Goal: Task Accomplishment & Management: Use online tool/utility

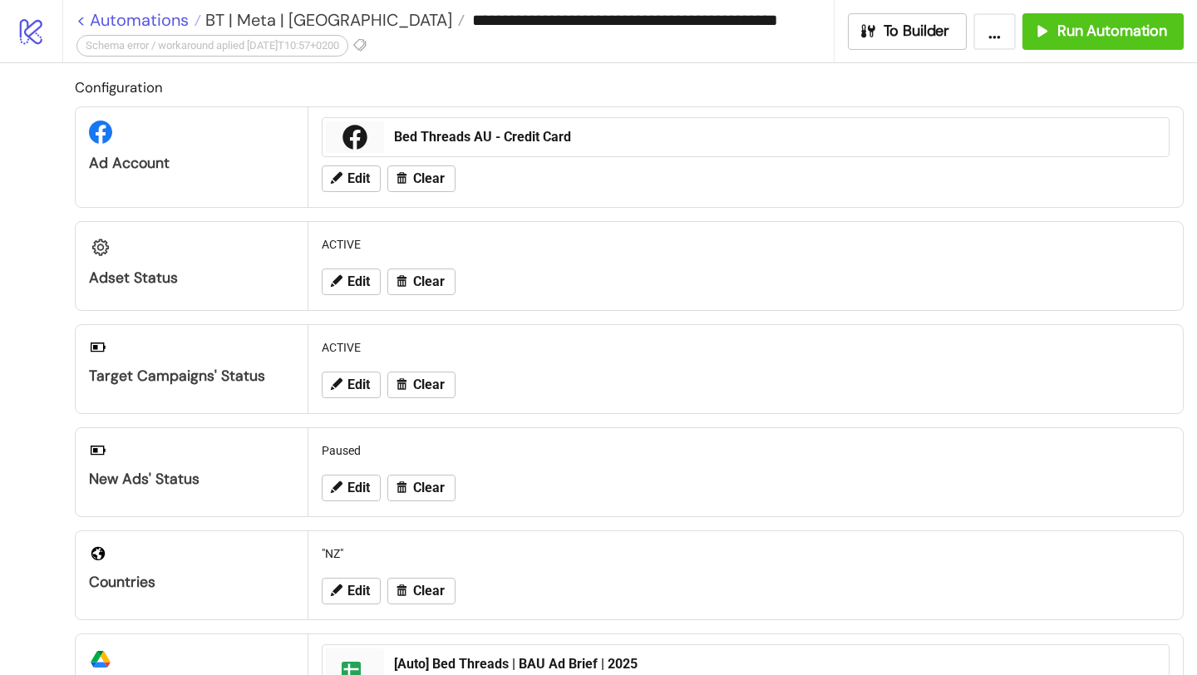
click at [162, 21] on link "< Automations" at bounding box center [138, 20] width 125 height 17
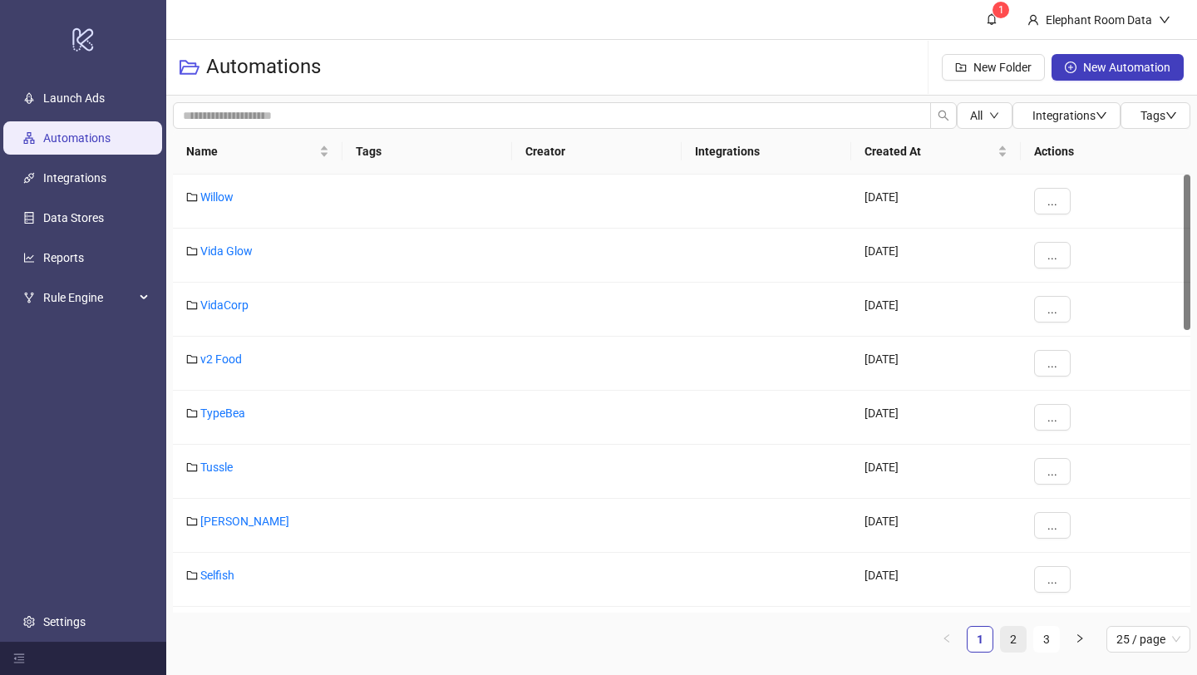
click at [1017, 634] on link "2" at bounding box center [1013, 639] width 25 height 25
click at [263, 466] on link "Bed Threads" at bounding box center [232, 467] width 65 height 13
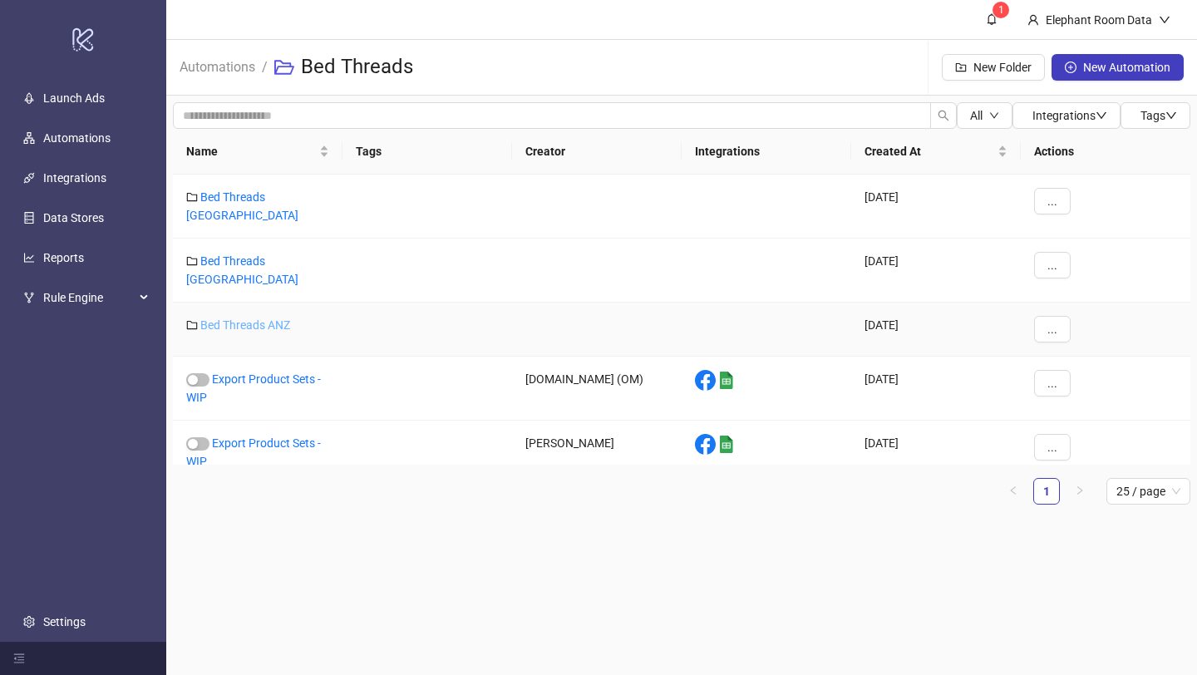
click at [277, 318] on link "Bed Threads ANZ" at bounding box center [245, 324] width 90 height 13
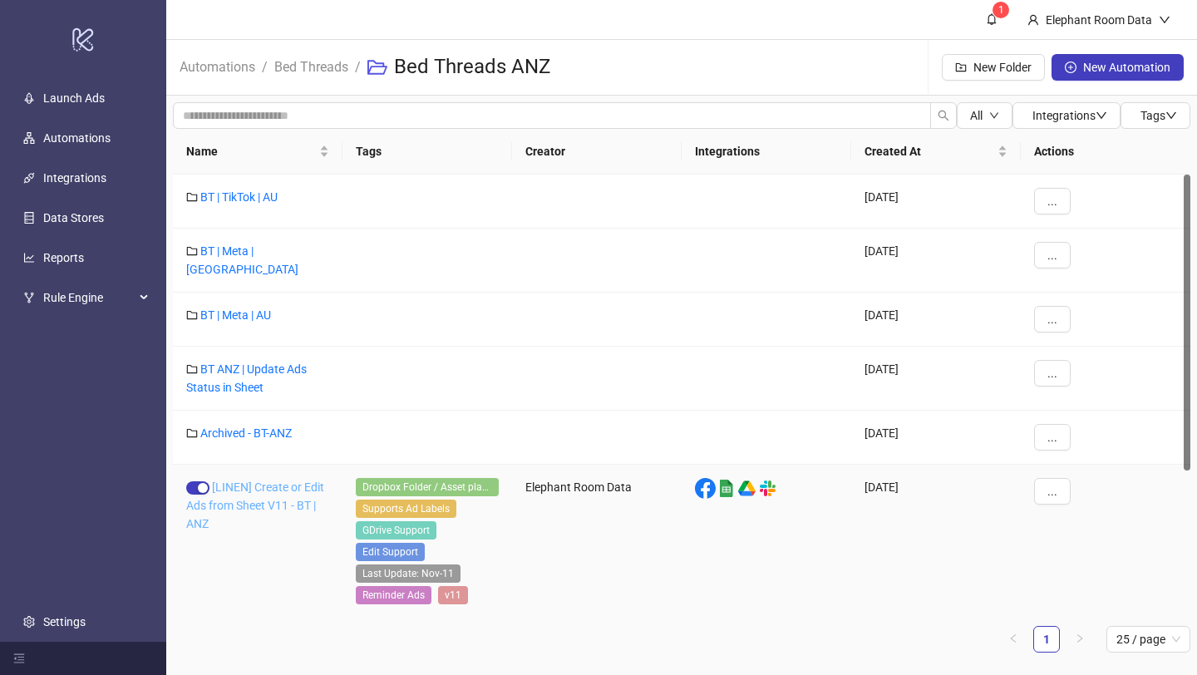
click at [266, 481] on link "[LINEN] Create or Edit Ads from Sheet V11 - BT | ANZ" at bounding box center [255, 506] width 138 height 50
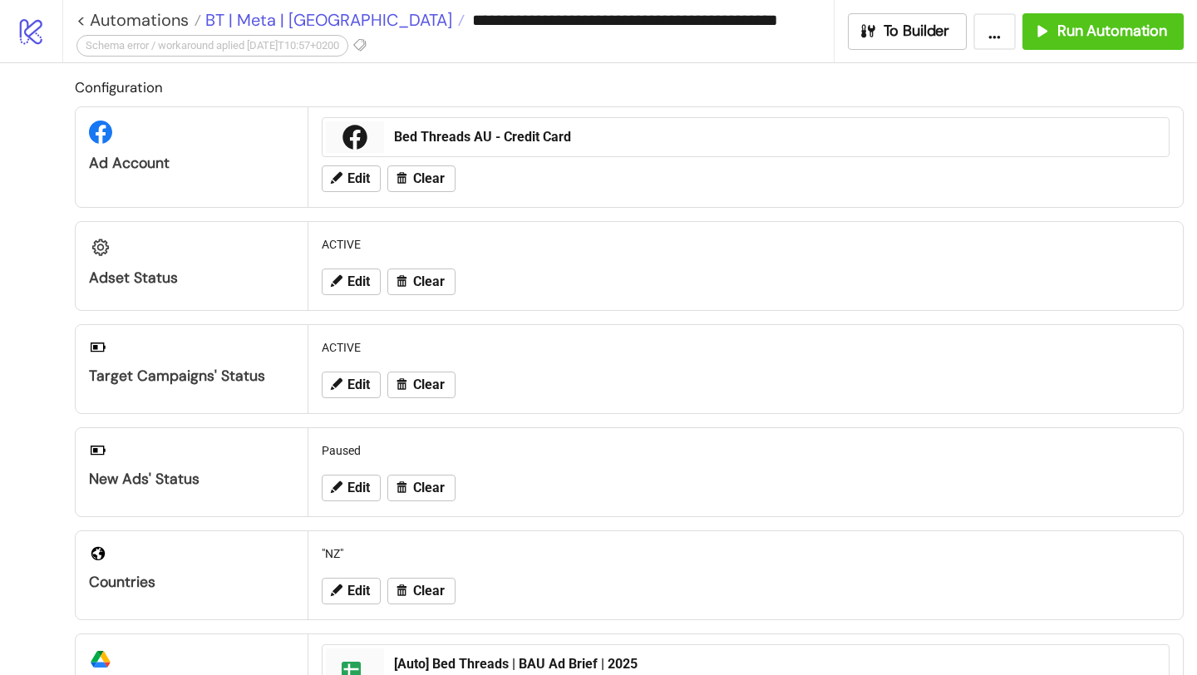
type input "**********"
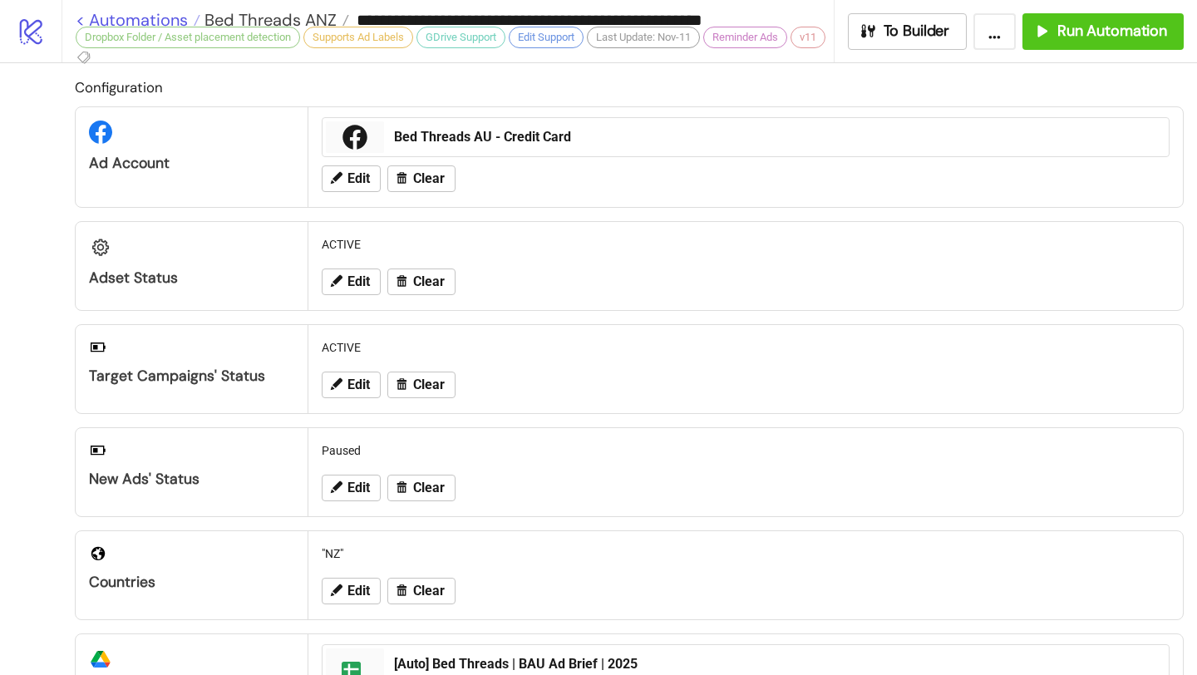
click at [177, 14] on link "< Automations" at bounding box center [138, 20] width 125 height 17
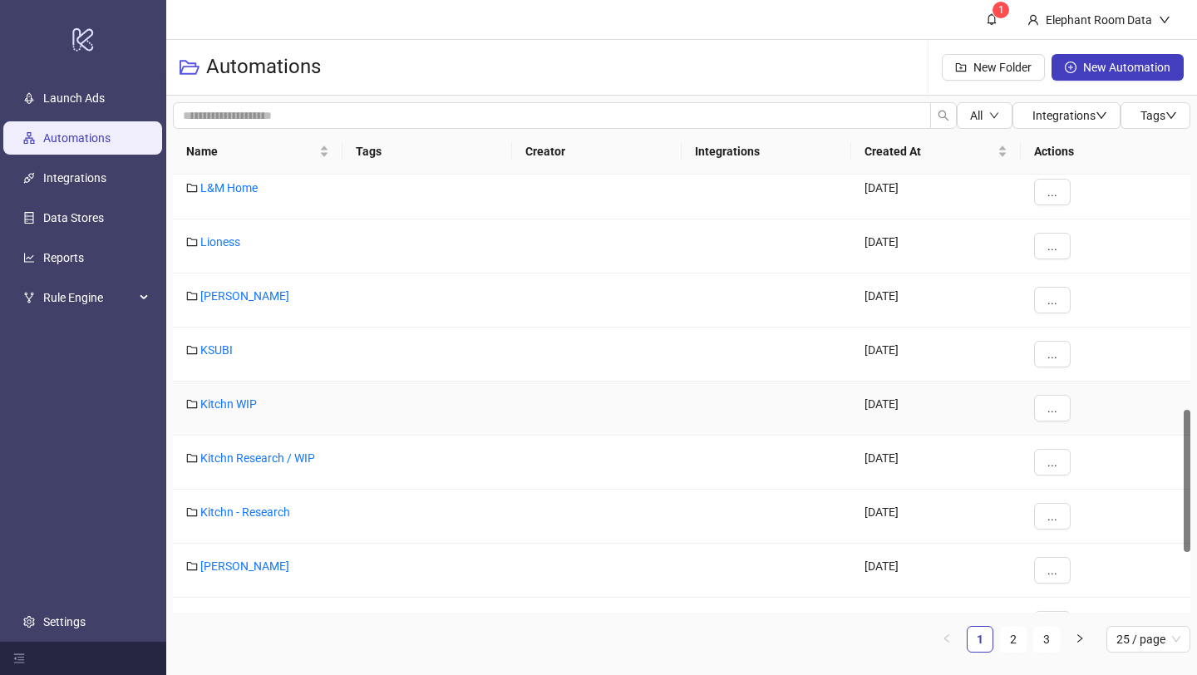
scroll to position [743, 0]
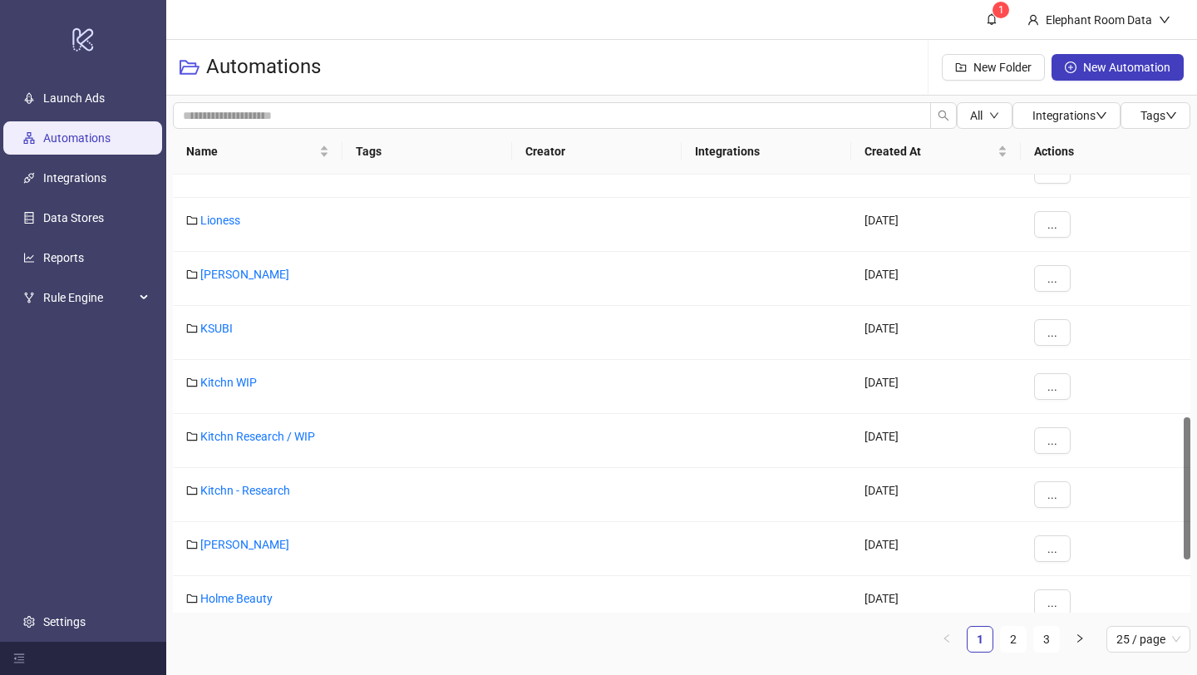
click at [1027, 640] on ul "1 2 3 25 / page" at bounding box center [682, 639] width 1018 height 27
click at [1014, 639] on link "2" at bounding box center [1013, 639] width 25 height 25
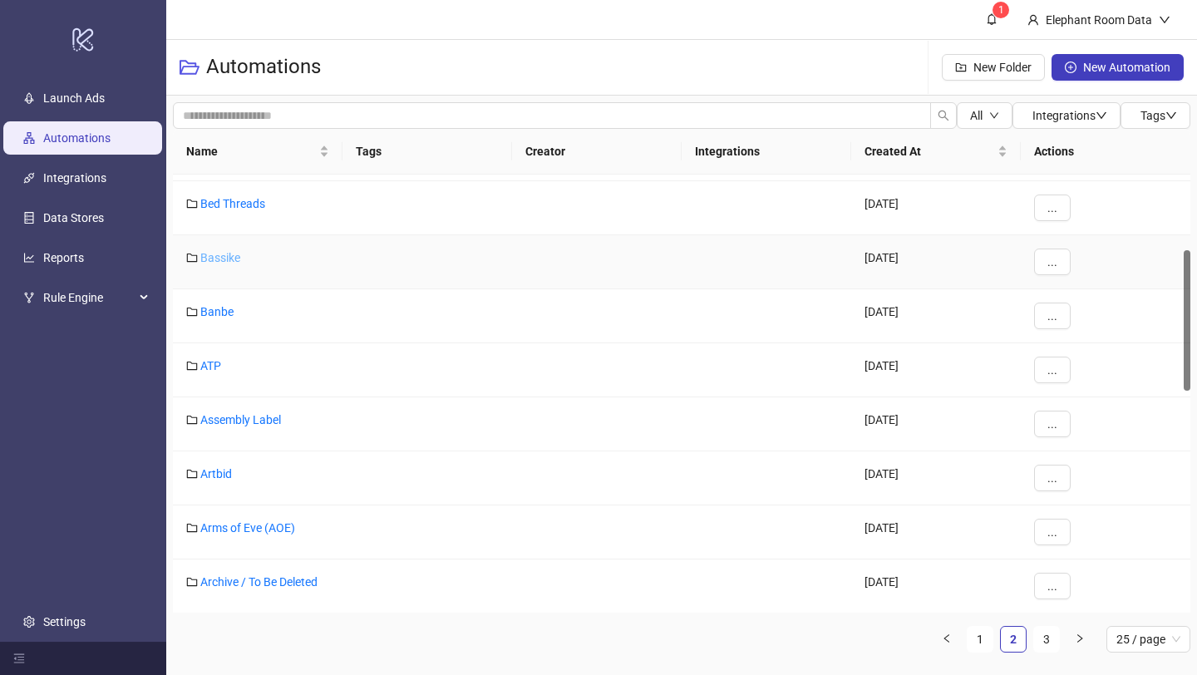
scroll to position [229, 0]
click at [234, 211] on link "Bed Threads" at bounding box center [232, 205] width 65 height 13
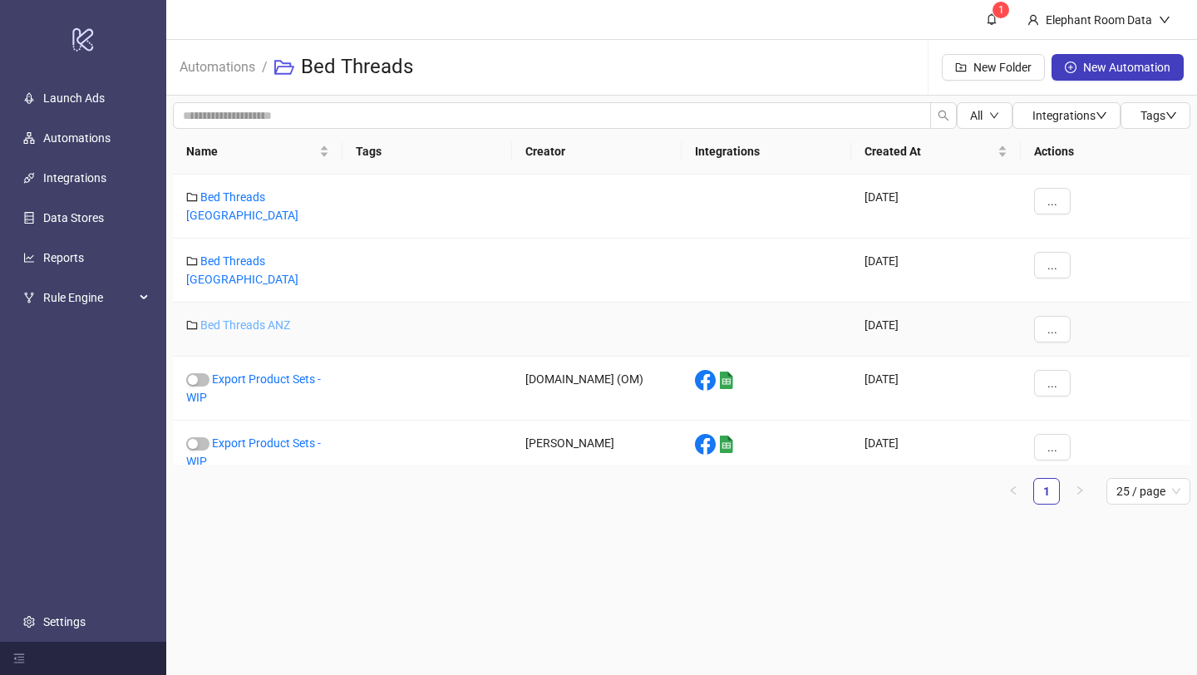
click at [277, 318] on link "Bed Threads ANZ" at bounding box center [245, 324] width 90 height 13
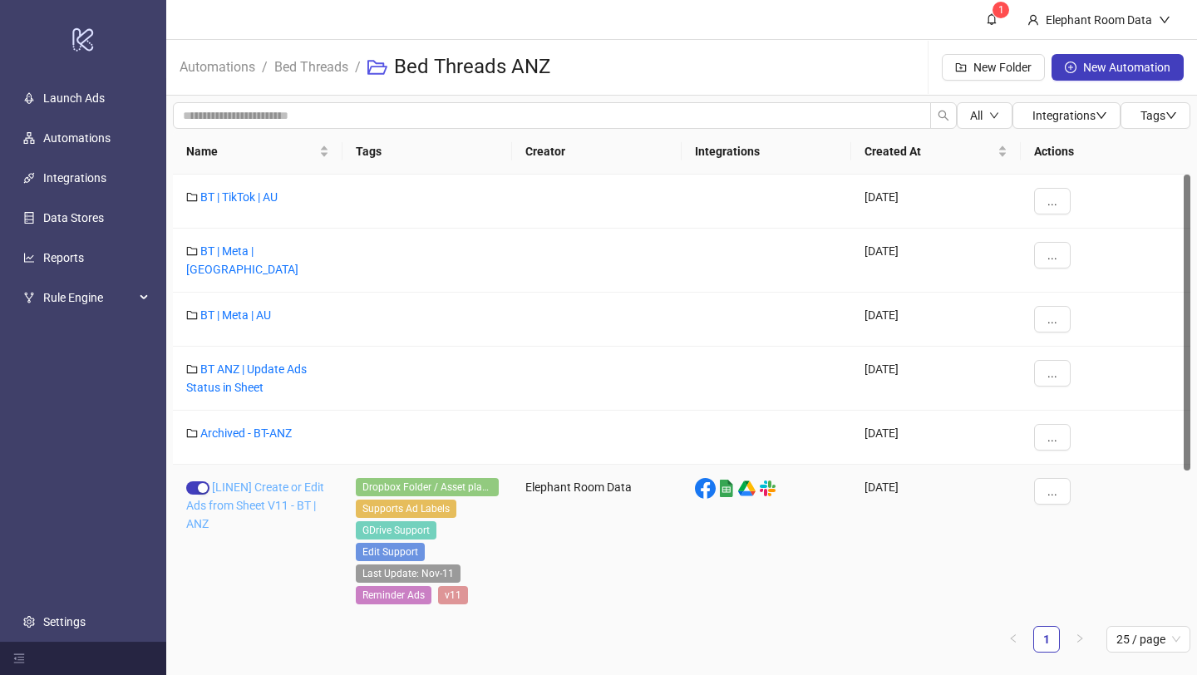
click at [277, 481] on link "[LINEN] Create or Edit Ads from Sheet V11 - BT | ANZ" at bounding box center [255, 506] width 138 height 50
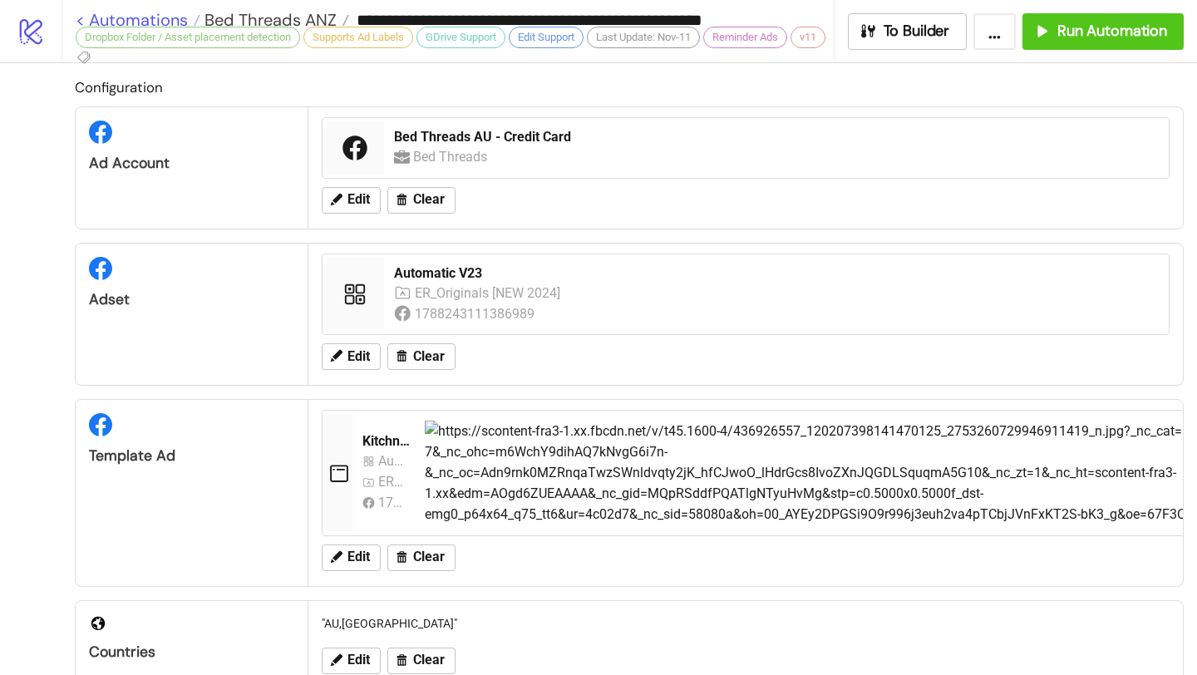
click at [153, 17] on link "< Automations" at bounding box center [138, 20] width 125 height 17
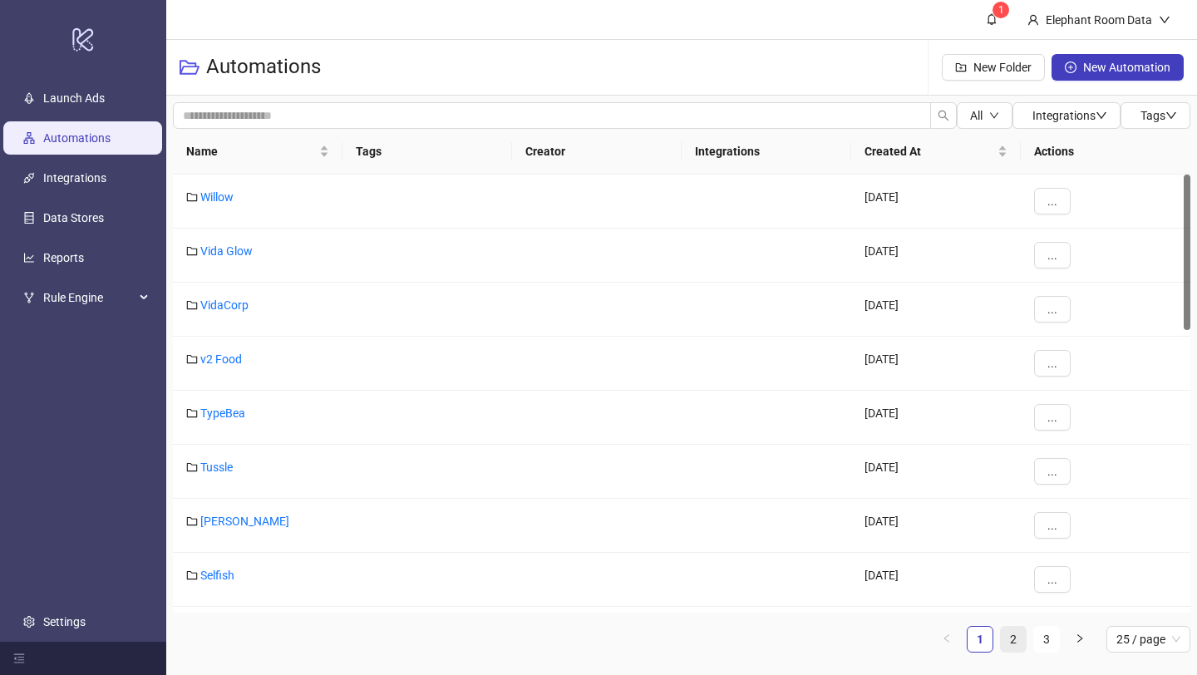
click at [1013, 640] on link "2" at bounding box center [1013, 639] width 25 height 25
click at [263, 466] on link "Bed Threads" at bounding box center [232, 467] width 65 height 13
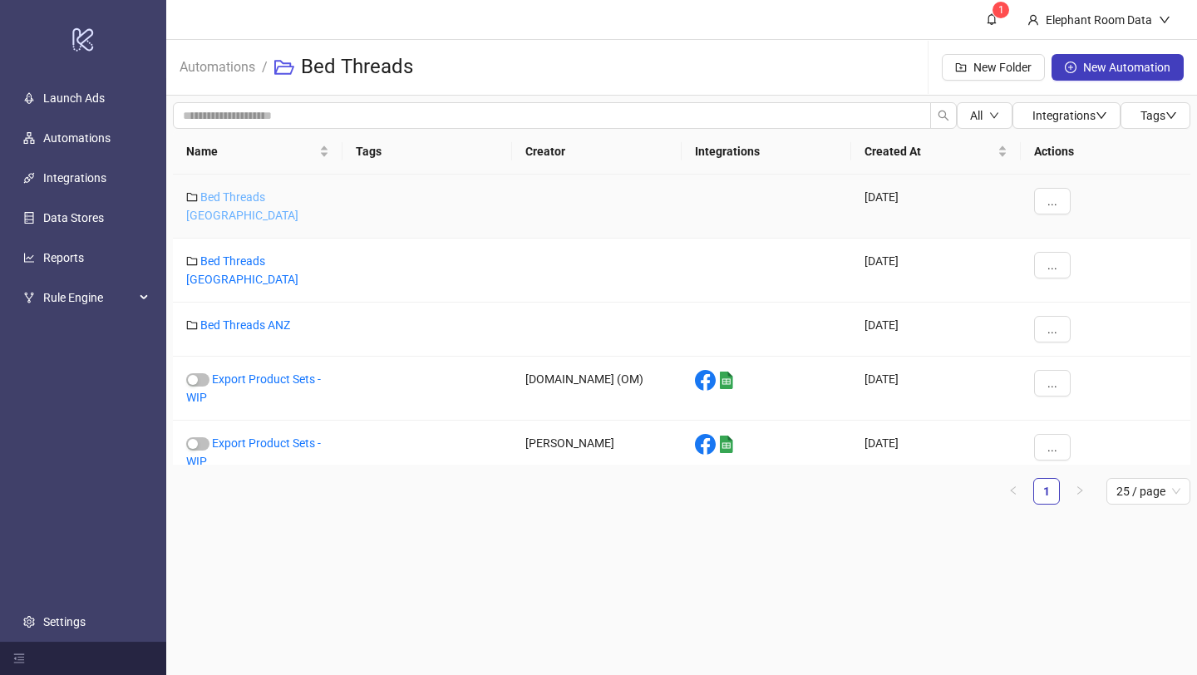
click at [283, 199] on link "Bed Threads [GEOGRAPHIC_DATA]" at bounding box center [242, 206] width 112 height 32
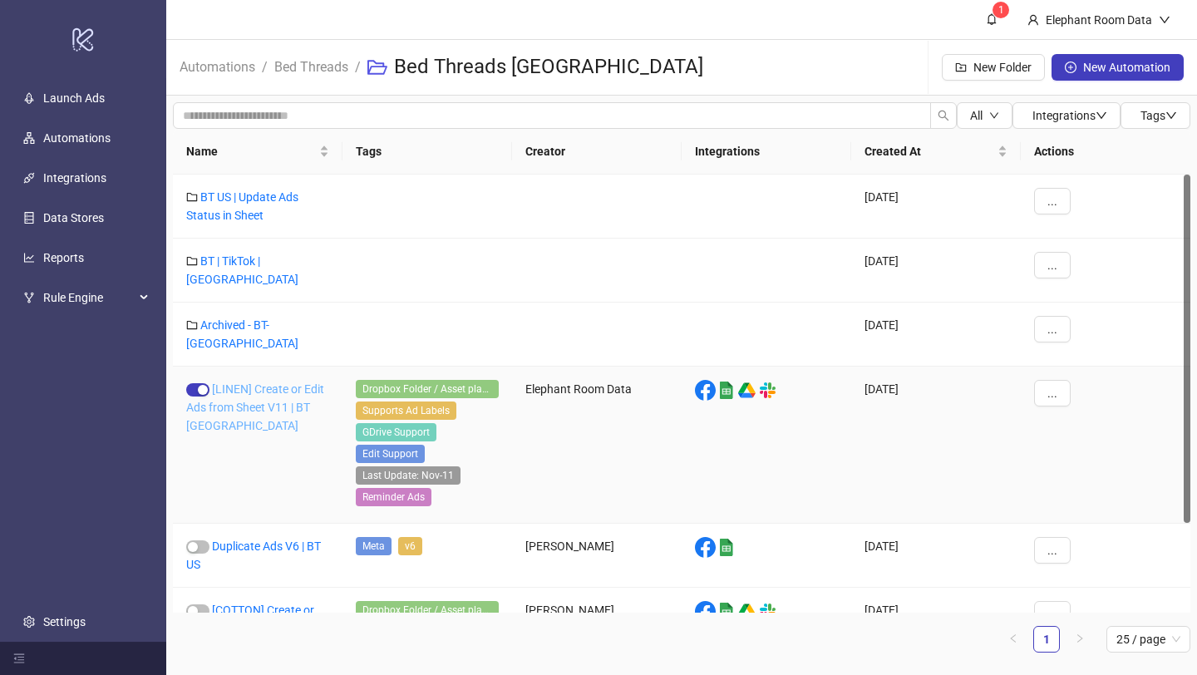
click at [271, 382] on link "[LINEN] Create or Edit Ads from Sheet V11 | BT [GEOGRAPHIC_DATA]" at bounding box center [255, 407] width 138 height 50
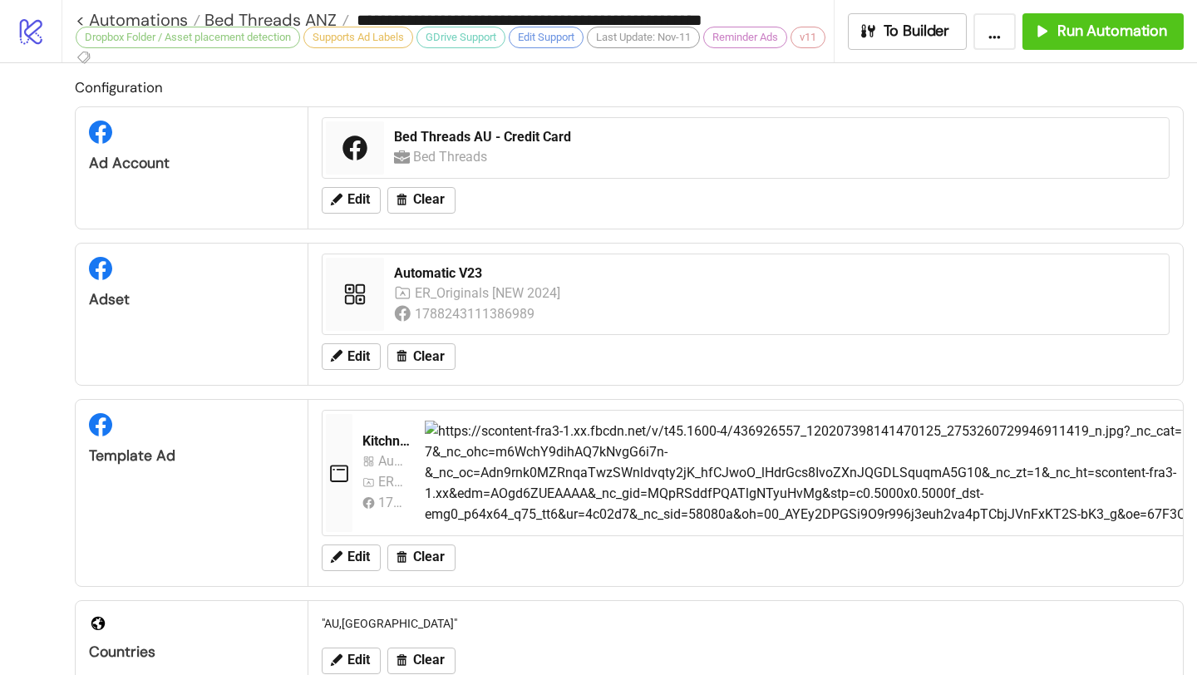
type input "**********"
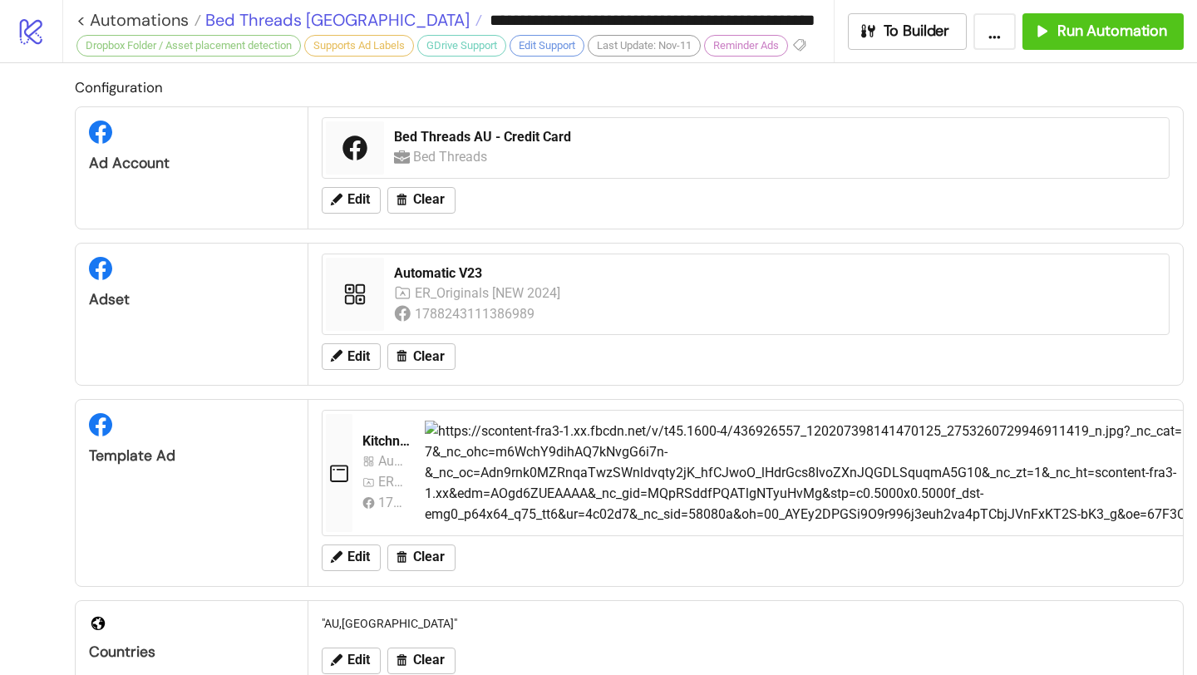
click at [319, 18] on span "Bed Threads [GEOGRAPHIC_DATA]" at bounding box center [335, 20] width 269 height 22
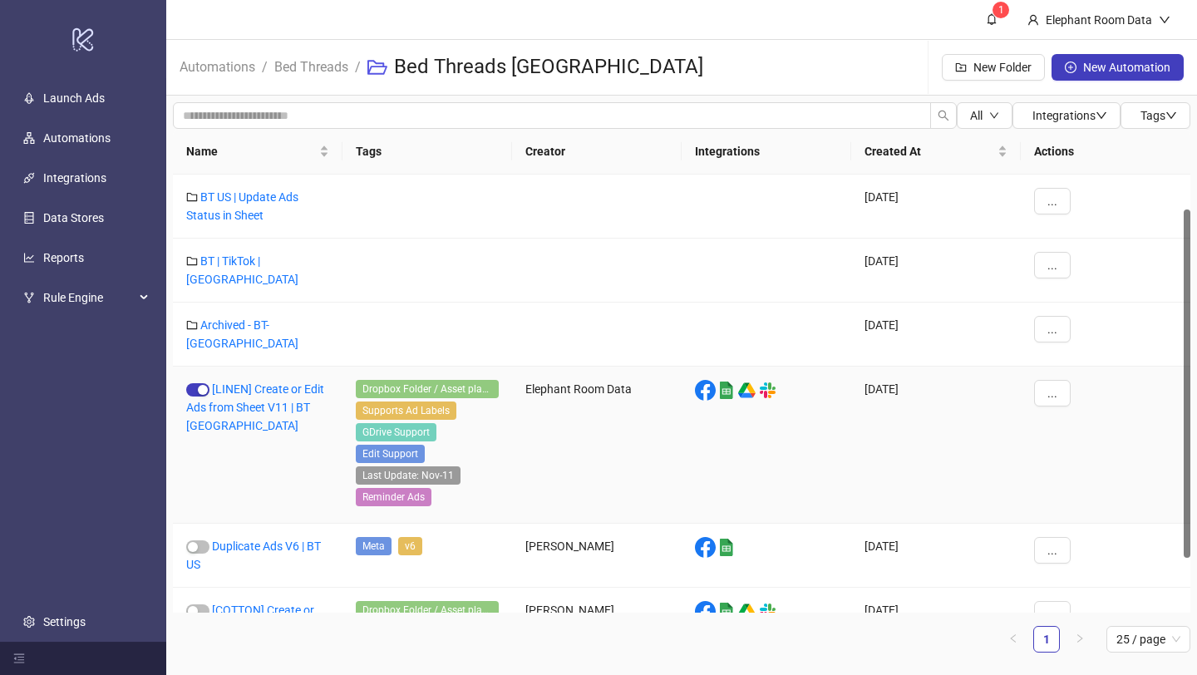
scroll to position [112, 0]
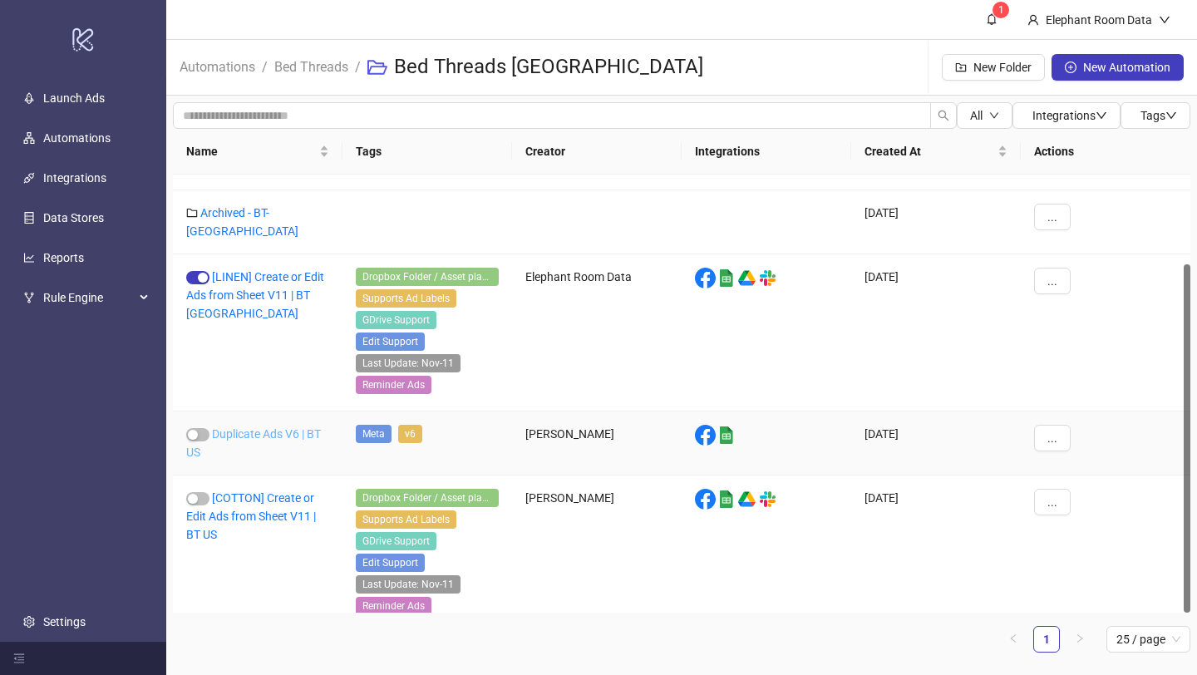
click at [244, 427] on link "Duplicate Ads V6 | BT US" at bounding box center [253, 443] width 135 height 32
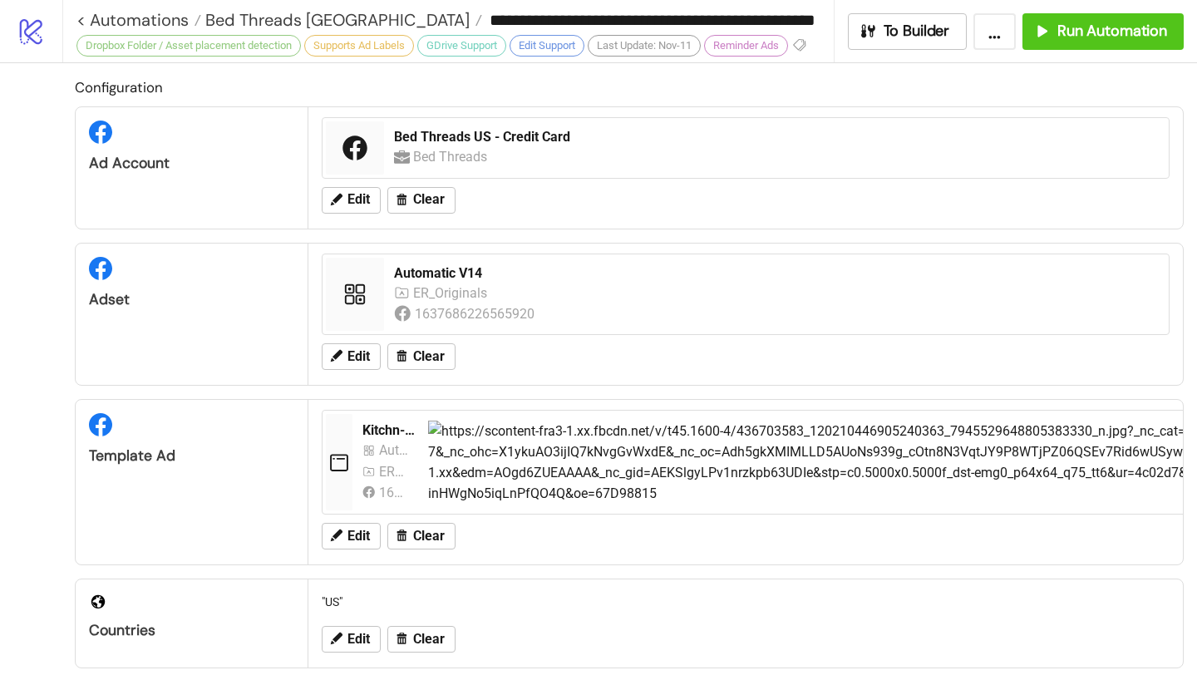
type input "**********"
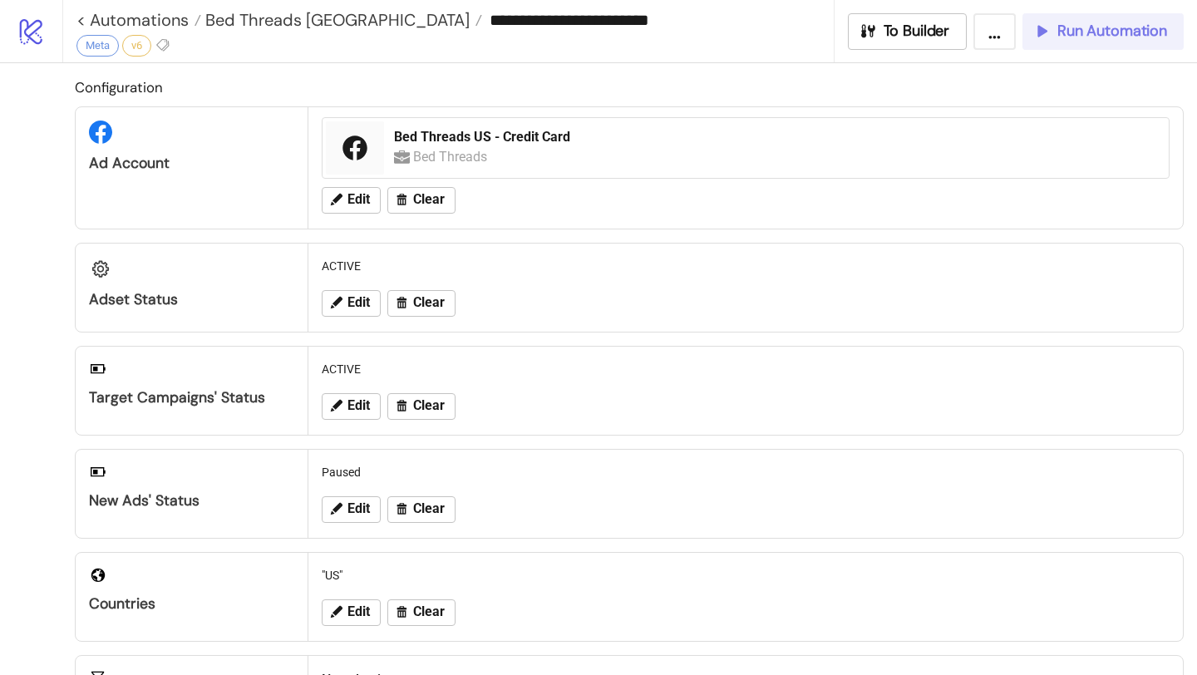
click at [1073, 42] on button "Run Automation" at bounding box center [1103, 31] width 161 height 37
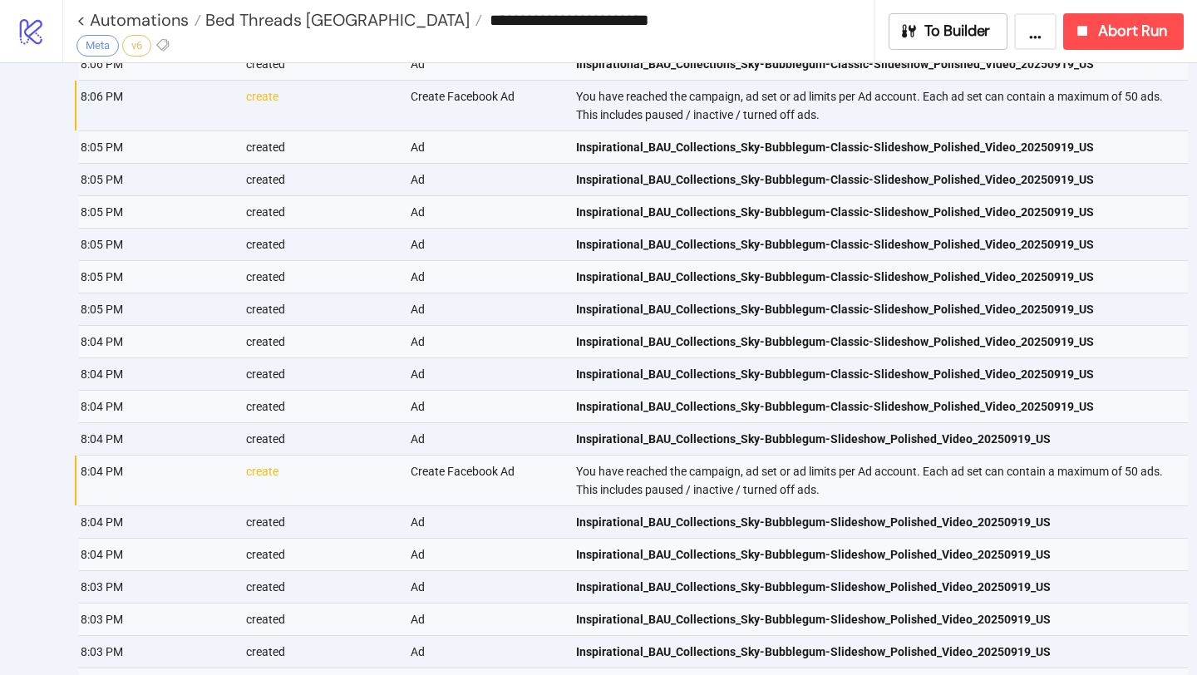
scroll to position [1171, 0]
